Goal: Navigation & Orientation: Find specific page/section

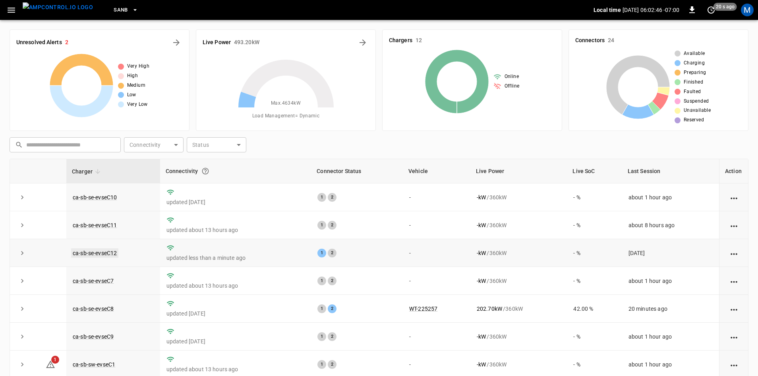
click at [116, 254] on link "ca-sb-se-evseC12" at bounding box center [94, 253] width 47 height 10
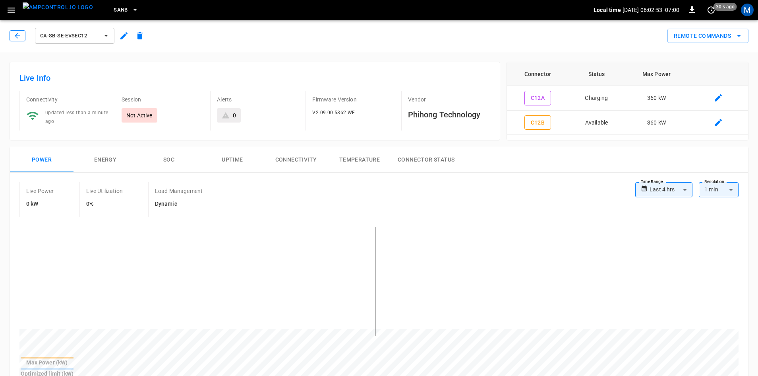
click at [20, 40] on button "button" at bounding box center [18, 35] width 16 height 11
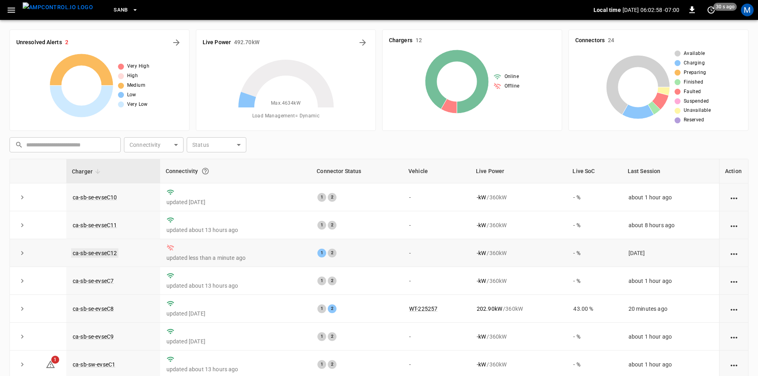
click at [105, 251] on link "ca-sb-se-evseC12" at bounding box center [94, 253] width 47 height 10
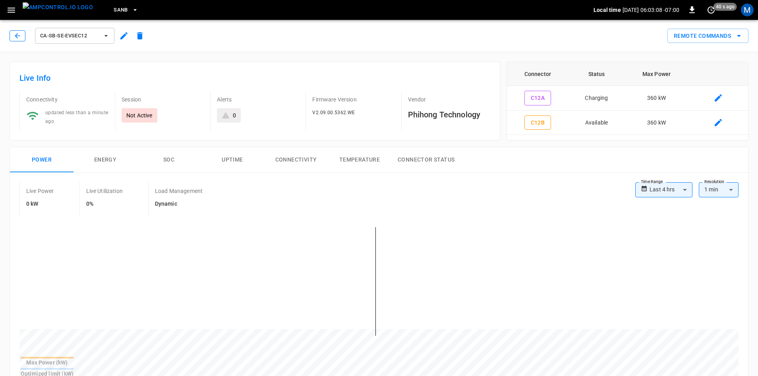
click at [14, 34] on icon "button" at bounding box center [18, 36] width 8 height 8
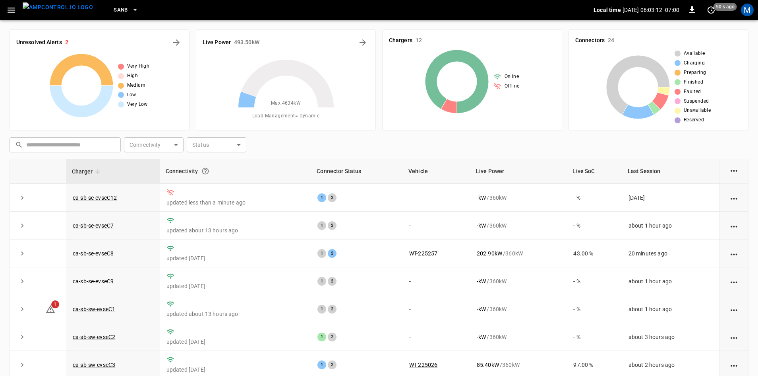
scroll to position [79, 0]
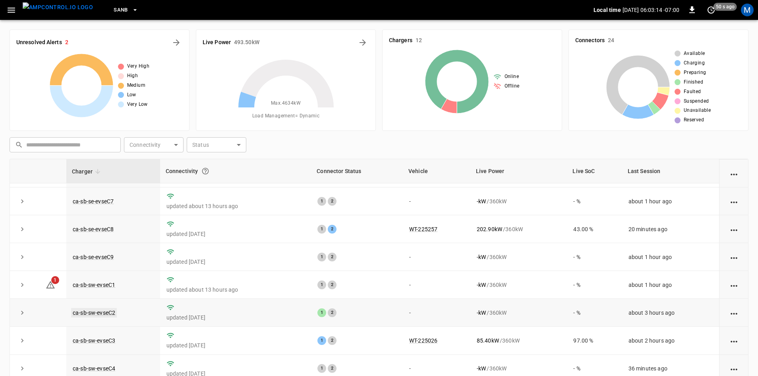
click at [95, 317] on link "ca-sb-sw-evseC2" at bounding box center [94, 313] width 46 height 10
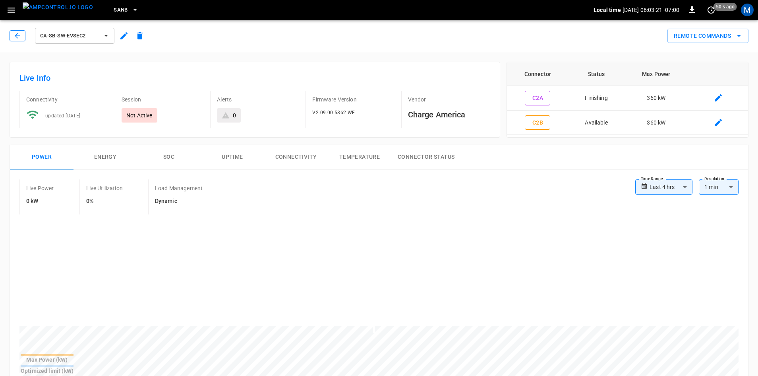
click at [12, 40] on button "button" at bounding box center [18, 35] width 16 height 11
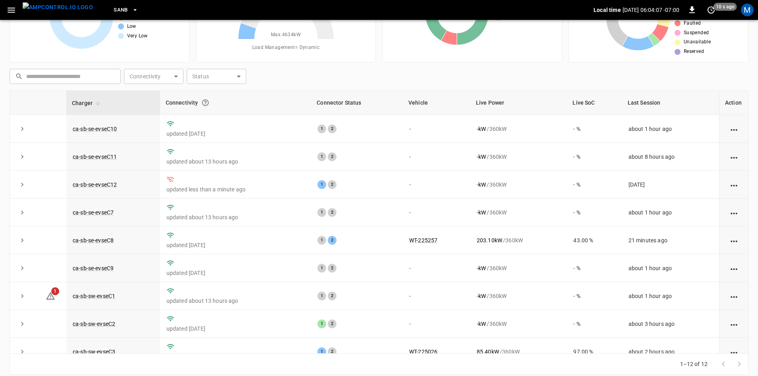
scroll to position [77, 0]
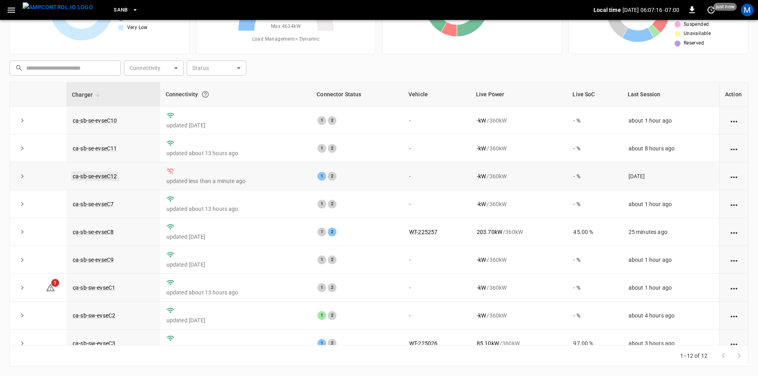
click at [107, 179] on link "ca-sb-se-evseC12" at bounding box center [94, 176] width 47 height 10
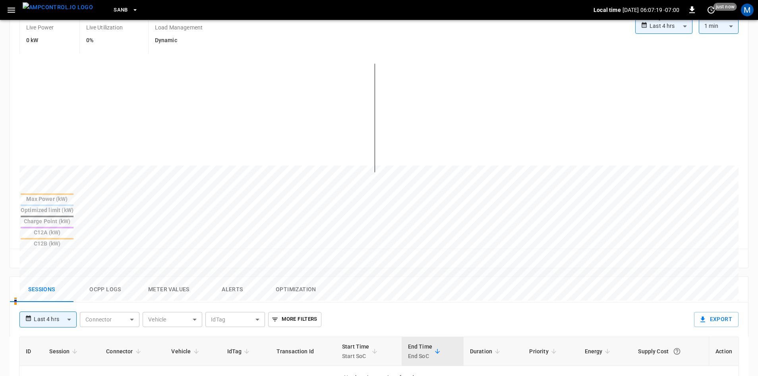
scroll to position [119, 0]
